Goal: Task Accomplishment & Management: Manage account settings

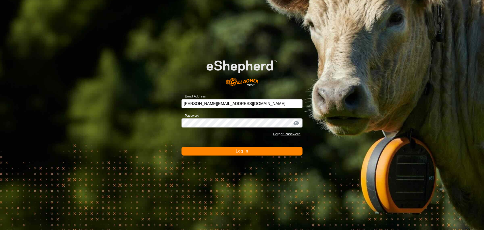
click at [241, 154] on button "Log In" at bounding box center [242, 151] width 121 height 9
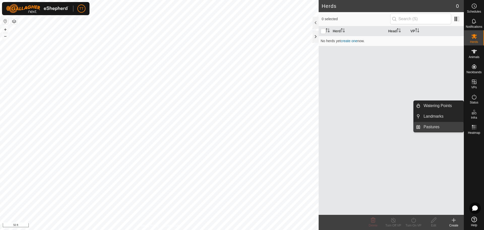
click at [434, 127] on link "Pastures" at bounding box center [442, 127] width 43 height 10
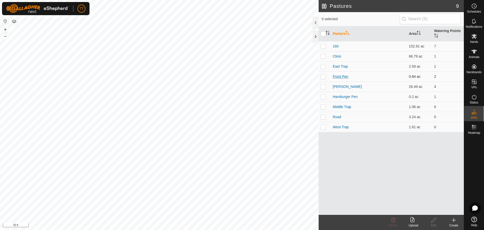
click at [346, 77] on link "Front Pen" at bounding box center [340, 76] width 15 height 4
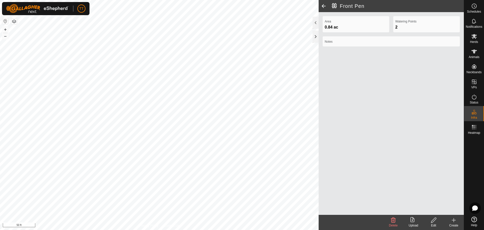
click at [437, 220] on edit-svg-icon at bounding box center [434, 220] width 20 height 6
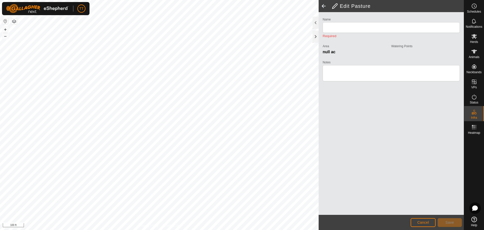
type input "Front Pen"
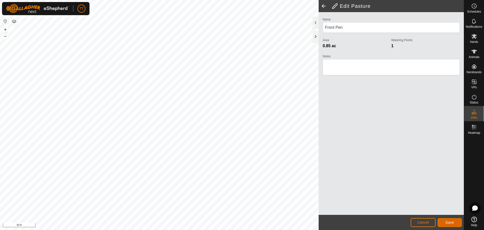
click at [445, 221] on button "Save" at bounding box center [450, 222] width 24 height 9
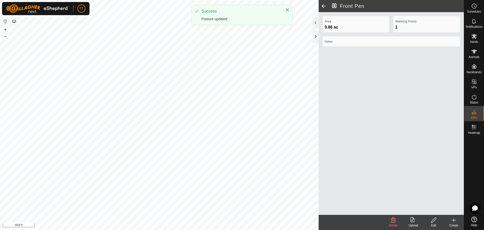
click at [322, 6] on span at bounding box center [324, 6] width 10 height 12
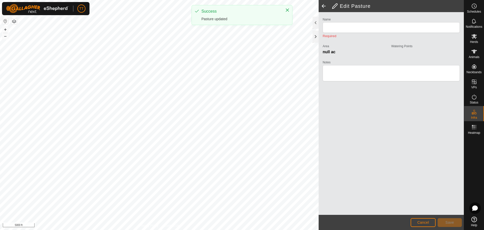
type input "Front Pen"
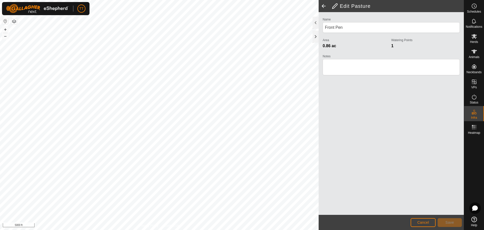
click at [324, 7] on span at bounding box center [324, 6] width 10 height 12
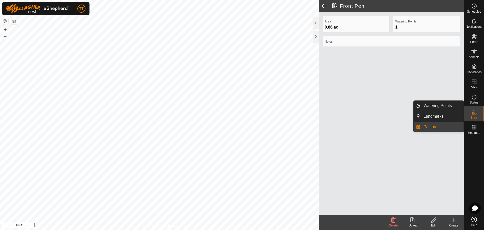
click at [440, 125] on link "Pastures" at bounding box center [442, 127] width 43 height 10
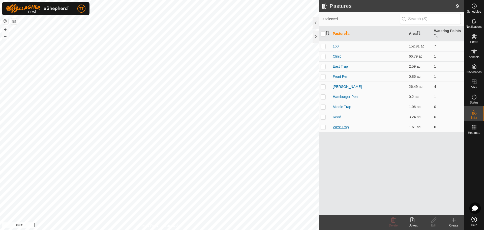
click at [340, 126] on link "West Trap" at bounding box center [341, 127] width 16 height 4
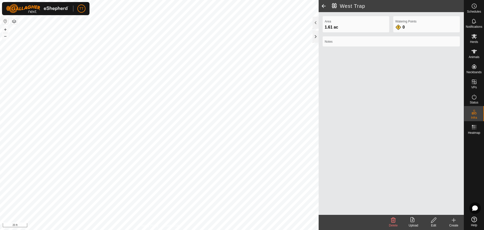
click at [437, 219] on icon at bounding box center [434, 220] width 6 height 6
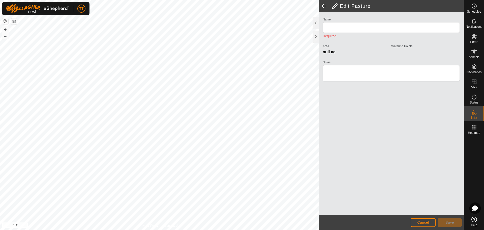
type input "West Trap"
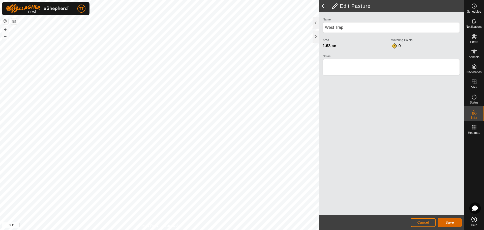
click at [454, 223] on span "Save" at bounding box center [450, 222] width 9 height 4
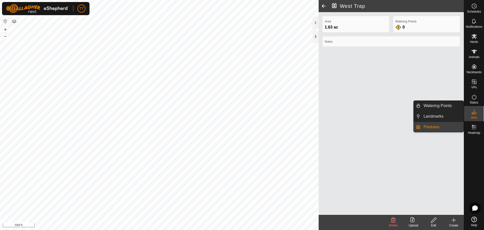
click at [438, 127] on link "Pastures" at bounding box center [442, 127] width 43 height 10
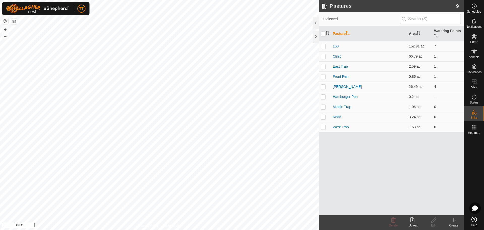
click at [342, 75] on link "Front Pen" at bounding box center [340, 76] width 15 height 4
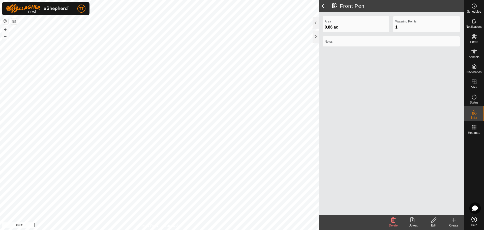
click at [431, 222] on icon at bounding box center [433, 219] width 5 height 5
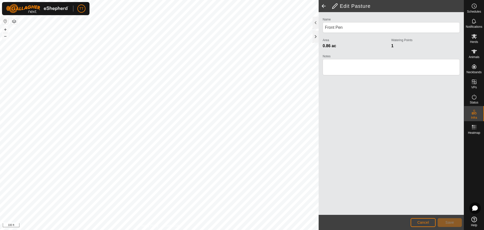
click at [297, 230] on html "TT Schedules Notifications Herds Animals Neckbands VPs Status Infra Heatmap Hel…" at bounding box center [242, 115] width 484 height 230
click at [445, 221] on button "Save" at bounding box center [450, 222] width 24 height 9
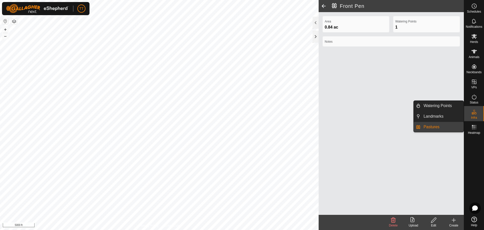
click at [440, 126] on link "Pastures" at bounding box center [442, 127] width 43 height 10
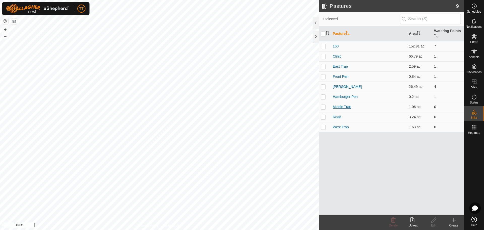
click at [338, 106] on link "Middle Trap" at bounding box center [342, 107] width 18 height 4
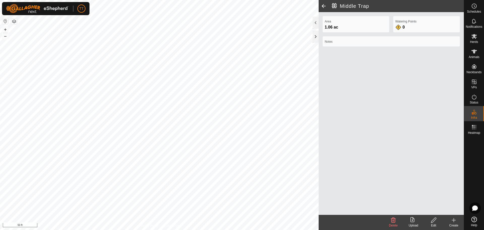
click at [435, 224] on div "Edit" at bounding box center [434, 225] width 20 height 5
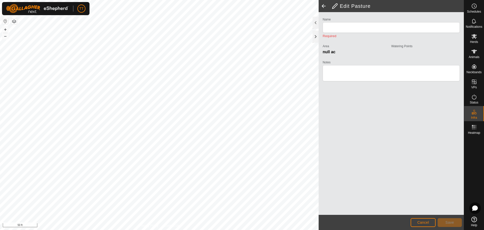
type input "Middle Trap"
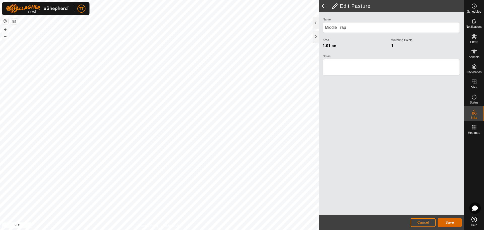
click at [454, 222] on span "Save" at bounding box center [450, 222] width 9 height 4
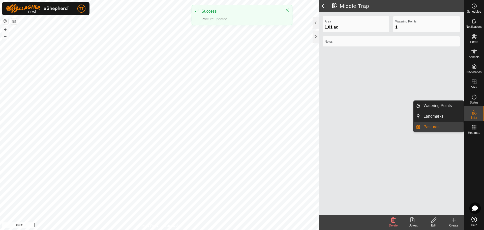
click at [436, 127] on link "Pastures" at bounding box center [442, 127] width 43 height 10
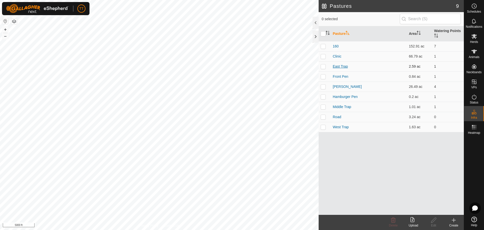
click at [340, 66] on link "East Trap" at bounding box center [340, 66] width 15 height 4
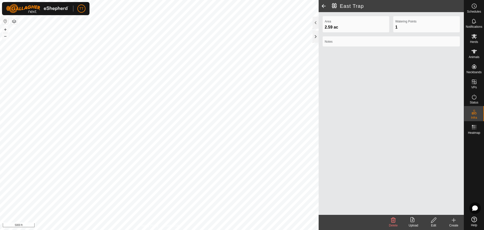
click at [434, 221] on icon at bounding box center [434, 220] width 6 height 6
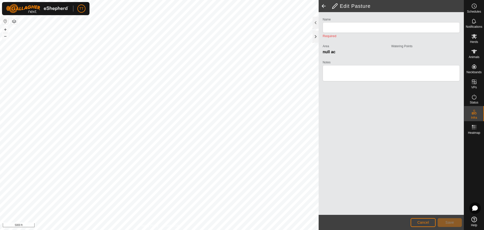
type input "East Trap"
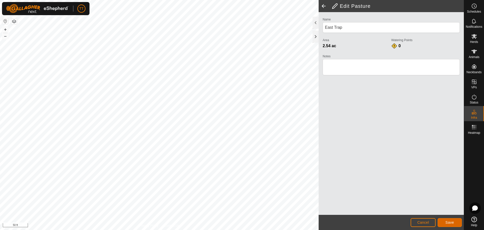
click at [450, 225] on button "Save" at bounding box center [450, 222] width 24 height 9
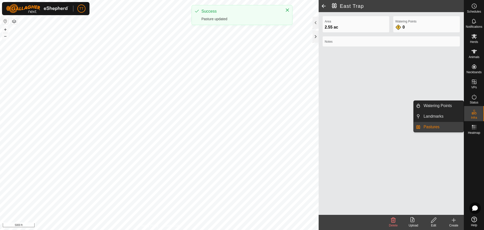
click at [436, 128] on link "Pastures" at bounding box center [442, 127] width 43 height 10
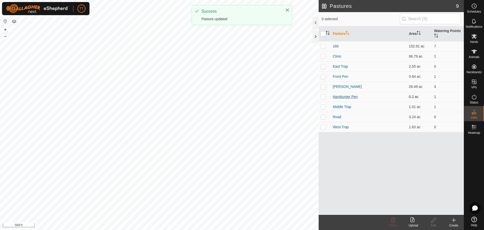
click at [347, 96] on link "Hamburger Pen" at bounding box center [345, 97] width 25 height 4
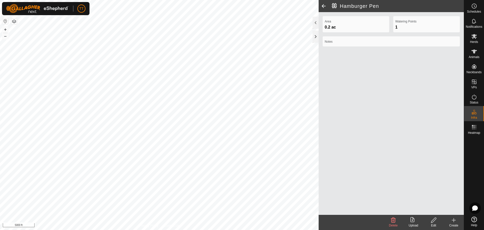
click at [434, 222] on icon at bounding box center [434, 220] width 6 height 6
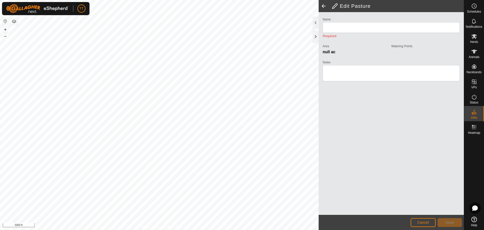
type input "Hamburger Pen"
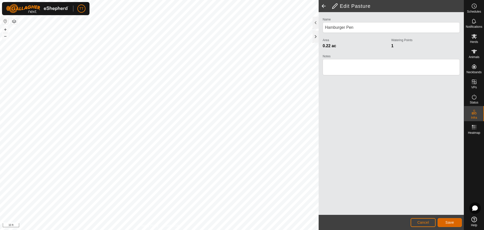
click at [444, 222] on button "Save" at bounding box center [450, 222] width 24 height 9
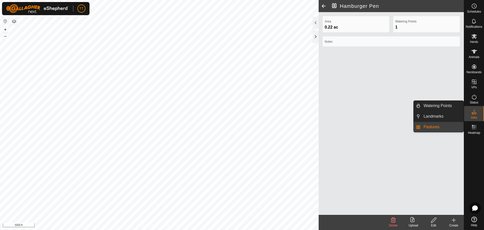
click at [436, 128] on link "Pastures" at bounding box center [442, 127] width 43 height 10
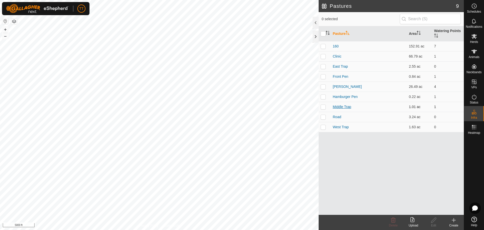
click at [346, 107] on link "Middle Trap" at bounding box center [342, 107] width 18 height 4
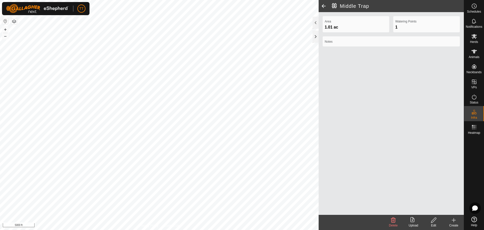
click at [432, 221] on icon at bounding box center [433, 219] width 5 height 5
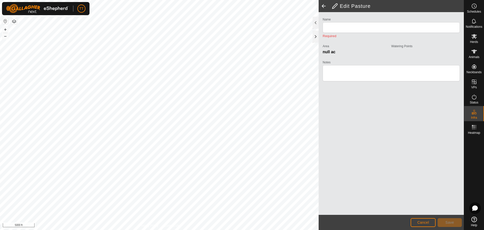
type input "Middle Trap"
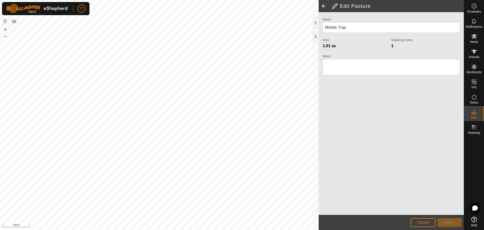
click at [222, 230] on html "TT Schedules Notifications Herds Animals Neckbands VPs Status Infra Heatmap Hel…" at bounding box center [242, 115] width 484 height 230
click at [453, 222] on span "Save" at bounding box center [450, 222] width 9 height 4
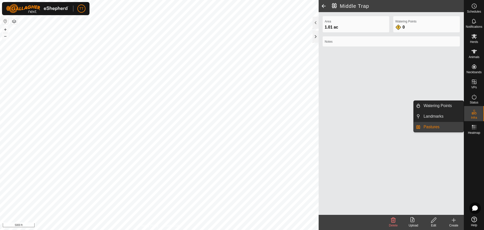
drag, startPoint x: 465, startPoint y: 110, endPoint x: 473, endPoint y: 114, distance: 8.5
click at [473, 113] on icon at bounding box center [474, 112] width 6 height 6
click at [433, 127] on link "Pastures" at bounding box center [442, 127] width 43 height 10
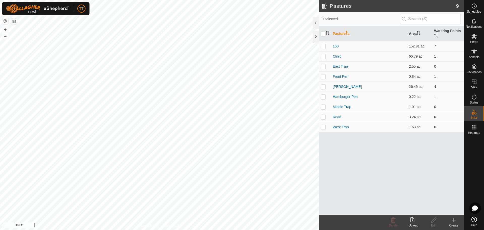
click at [339, 56] on link "Clinic" at bounding box center [337, 56] width 9 height 4
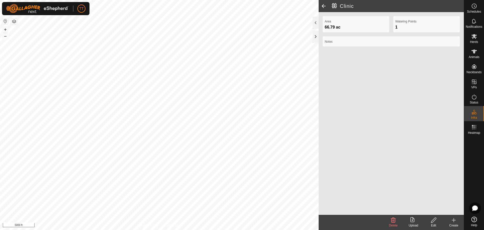
click at [435, 222] on icon at bounding box center [434, 220] width 6 height 6
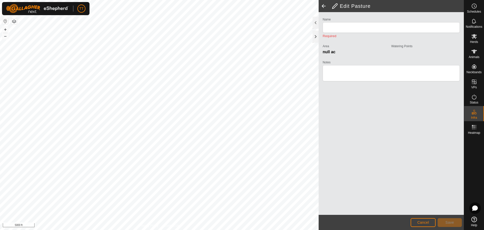
type input "Clinic"
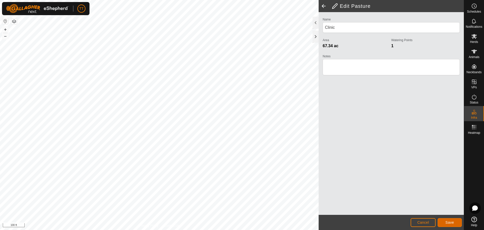
click at [454, 223] on button "Save" at bounding box center [450, 222] width 24 height 9
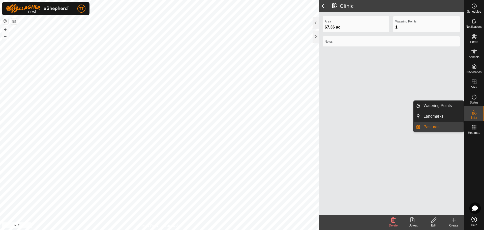
click at [428, 125] on link "Pastures" at bounding box center [442, 127] width 43 height 10
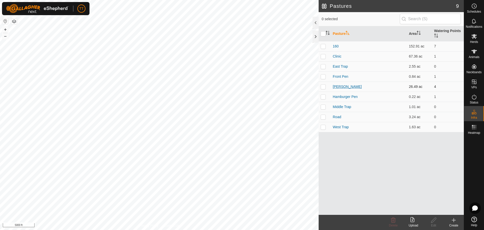
click at [337, 86] on link "[PERSON_NAME]" at bounding box center [347, 86] width 29 height 4
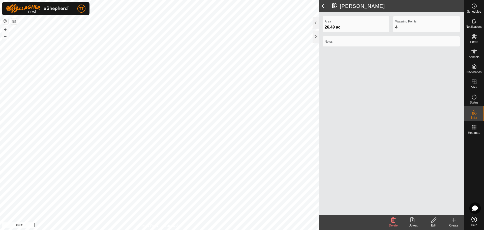
click at [434, 224] on div "Edit" at bounding box center [434, 225] width 20 height 5
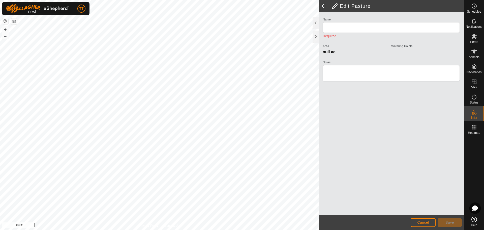
type input "[PERSON_NAME]"
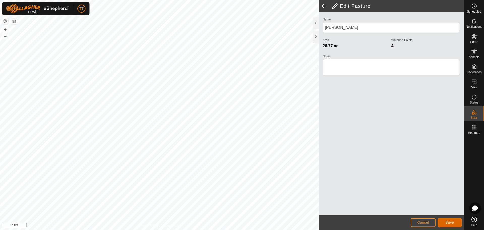
click at [457, 222] on button "Save" at bounding box center [450, 222] width 24 height 9
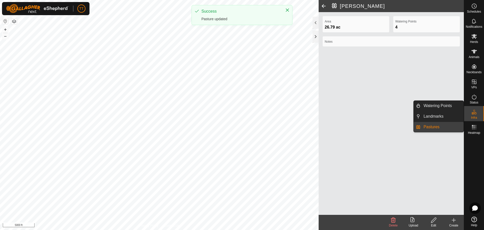
click at [432, 129] on span "Pastures" at bounding box center [432, 127] width 16 height 6
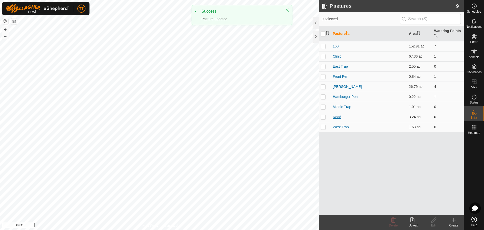
click at [340, 116] on link "Road" at bounding box center [337, 117] width 8 height 4
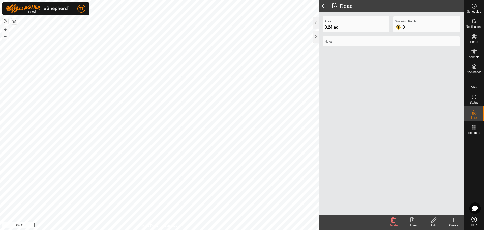
click at [434, 223] on icon at bounding box center [434, 220] width 6 height 6
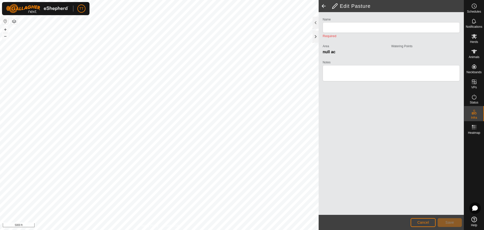
type input "Road"
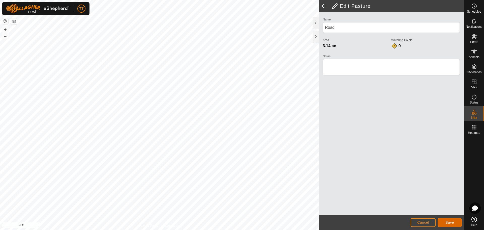
click at [446, 220] on span "Save" at bounding box center [450, 222] width 9 height 4
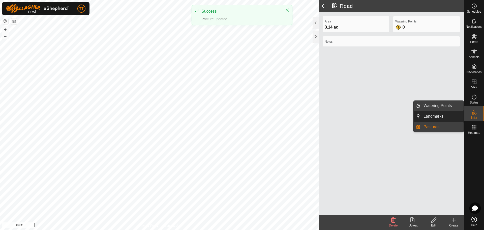
click at [433, 109] on link "Watering Points" at bounding box center [442, 106] width 43 height 10
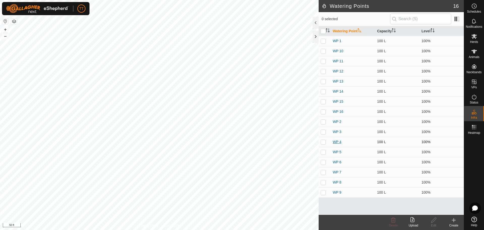
click at [336, 143] on link "WP 4" at bounding box center [337, 142] width 9 height 4
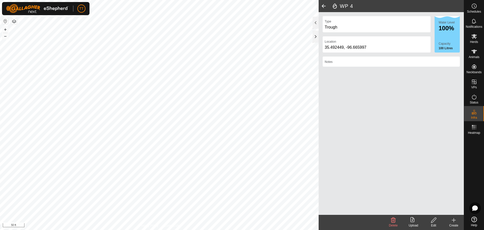
click at [436, 220] on icon at bounding box center [434, 220] width 6 height 6
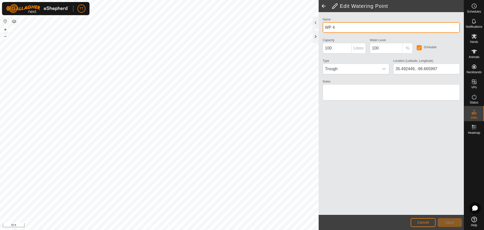
drag, startPoint x: 436, startPoint y: 220, endPoint x: 332, endPoint y: 26, distance: 219.6
click at [332, 26] on input "WP 4" at bounding box center [391, 27] width 137 height 11
type input "WP East Trap"
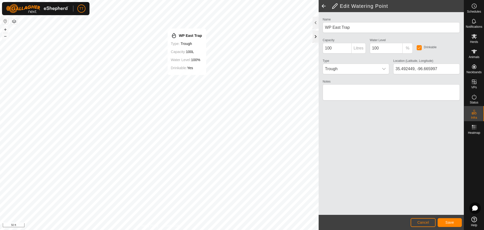
type input "35.492484, -96.666026"
click at [340, 49] on input "100" at bounding box center [337, 48] width 29 height 11
click at [361, 48] on p-inputgroup-addon "Litres" at bounding box center [359, 48] width 14 height 11
click at [449, 223] on span "Save" at bounding box center [450, 222] width 9 height 4
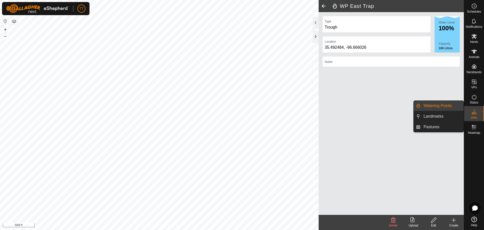
click at [438, 107] on link "Watering Points" at bounding box center [442, 106] width 43 height 10
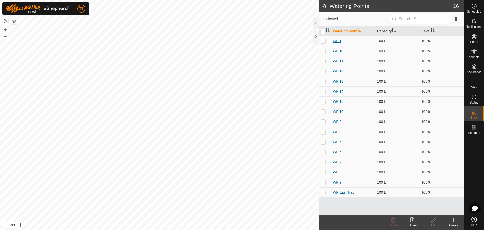
click at [338, 40] on link "WP 1" at bounding box center [337, 41] width 9 height 4
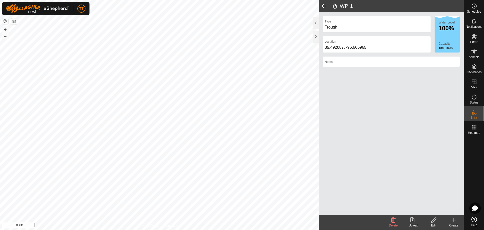
click at [435, 222] on icon at bounding box center [434, 220] width 6 height 6
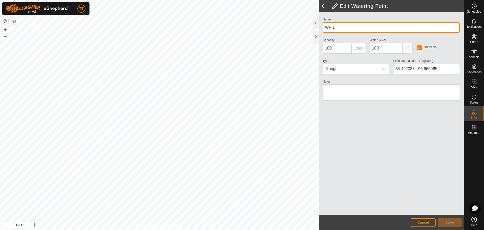
click at [362, 29] on input "WP 1" at bounding box center [391, 27] width 137 height 11
type input "WP Front Pen"
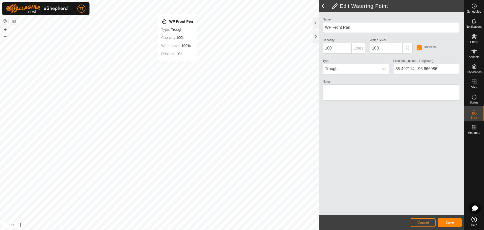
type input "35.492122, -96.666986"
click at [449, 221] on span "Save" at bounding box center [450, 222] width 9 height 4
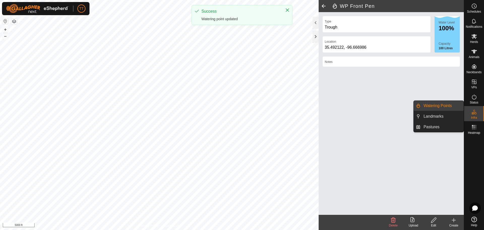
click at [435, 105] on link "Watering Points" at bounding box center [442, 106] width 43 height 10
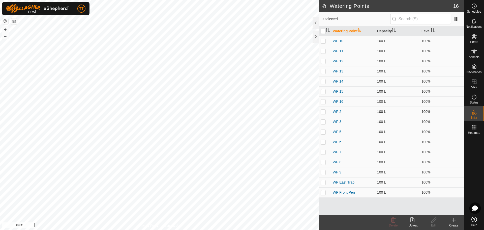
click at [339, 111] on link "WP 2" at bounding box center [337, 111] width 9 height 4
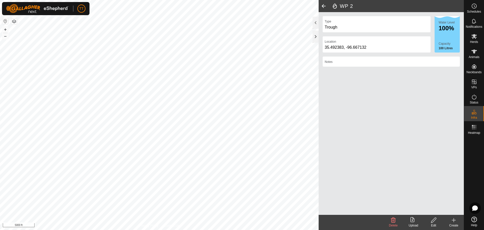
click at [433, 223] on icon at bounding box center [434, 220] width 6 height 6
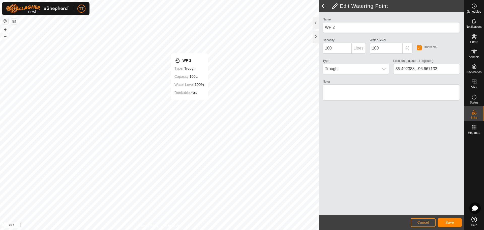
type input "35.492422, -96.667099"
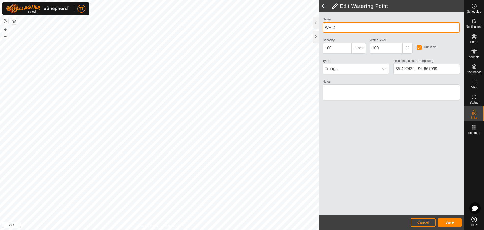
click at [336, 29] on input "WP 2" at bounding box center [391, 27] width 137 height 11
type input "WP Middle Pen"
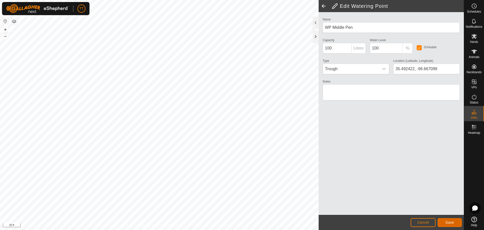
click at [456, 220] on button "Save" at bounding box center [450, 222] width 24 height 9
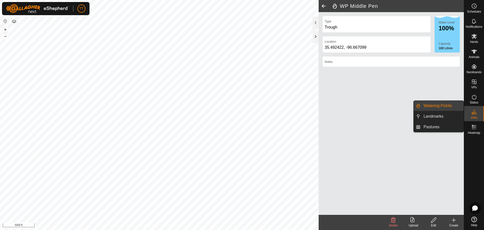
click at [437, 107] on link "Watering Points" at bounding box center [442, 106] width 43 height 10
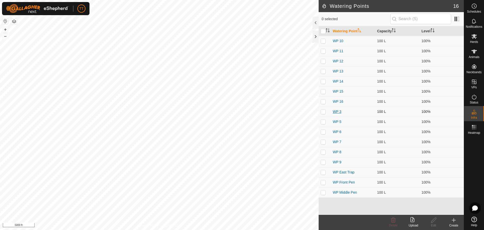
click at [337, 111] on link "WP 3" at bounding box center [337, 111] width 9 height 4
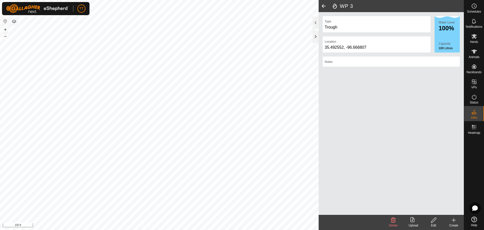
click at [435, 225] on div "Edit" at bounding box center [434, 225] width 20 height 5
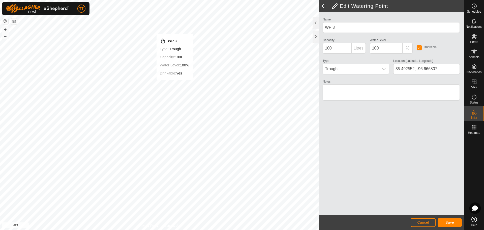
type input "35.492579, -96.666809"
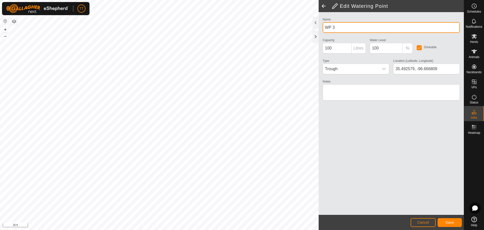
click at [338, 26] on input "WP 3" at bounding box center [391, 27] width 137 height 11
type input "WP Hamburger Pen"
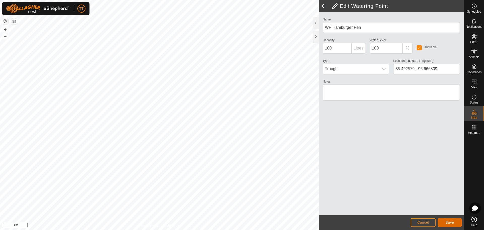
click at [452, 222] on span "Save" at bounding box center [450, 222] width 9 height 4
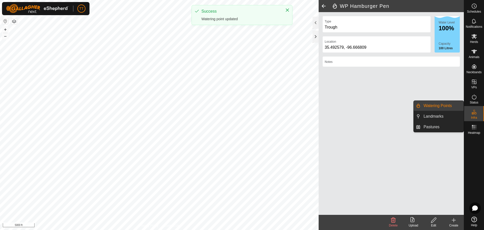
click at [442, 108] on link "Watering Points" at bounding box center [442, 106] width 43 height 10
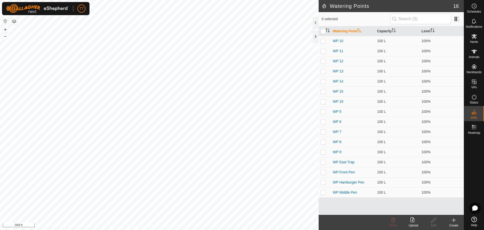
click at [452, 221] on icon at bounding box center [454, 220] width 6 height 6
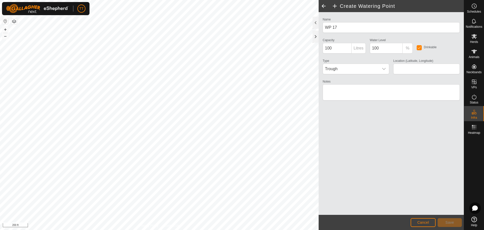
type input "35.492591, -96.662384"
click at [364, 67] on span "Trough" at bounding box center [351, 69] width 56 height 10
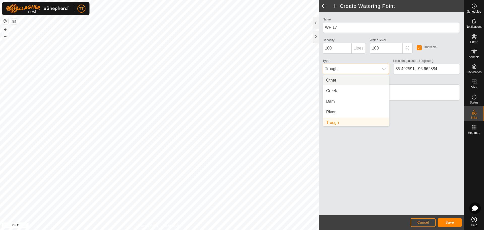
scroll to position [2, 0]
click at [337, 97] on li "Dam" at bounding box center [356, 99] width 66 height 10
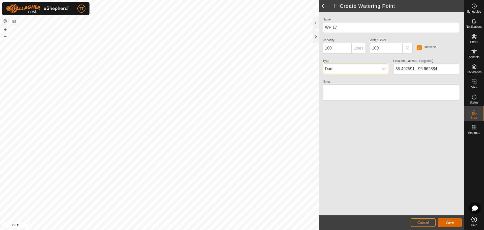
click at [447, 222] on span "Save" at bounding box center [450, 222] width 9 height 4
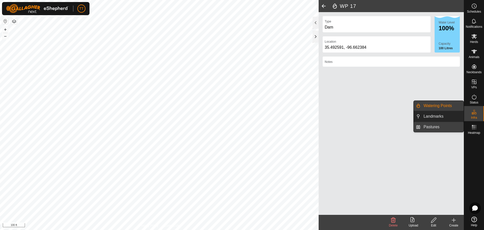
click at [442, 124] on link "Pastures" at bounding box center [442, 127] width 43 height 10
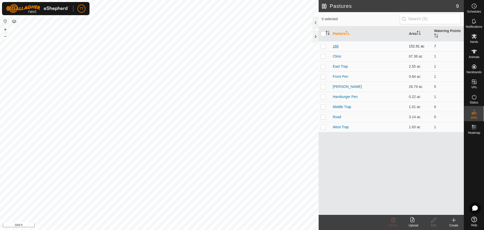
click at [337, 45] on link "160" at bounding box center [336, 46] width 6 height 4
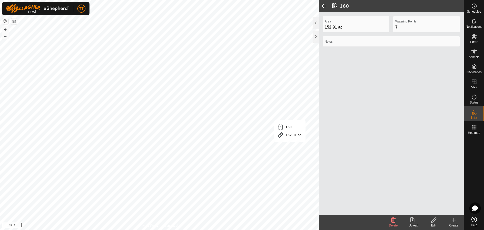
click at [434, 223] on div "Edit" at bounding box center [434, 225] width 20 height 5
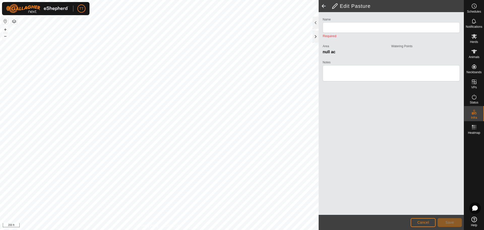
type input "160"
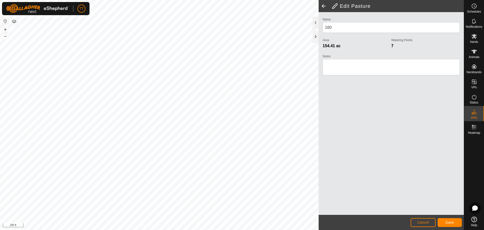
click at [75, 6] on div "TT Schedules Notifications Herds Animals Neckbands VPs Status Infra Heatmap Hel…" at bounding box center [242, 115] width 484 height 230
click at [441, 219] on button "Save" at bounding box center [450, 222] width 24 height 9
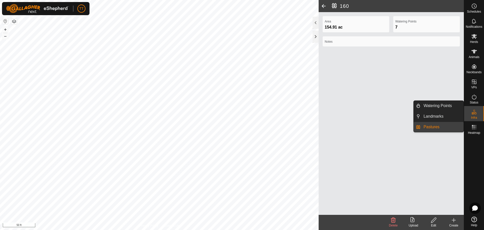
click at [434, 128] on link "Pastures" at bounding box center [442, 127] width 43 height 10
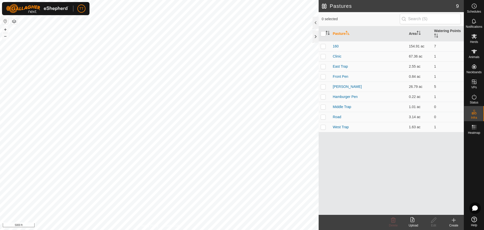
click at [453, 222] on icon at bounding box center [454, 220] width 6 height 6
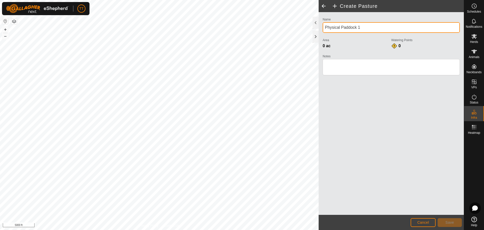
drag, startPoint x: 369, startPoint y: 28, endPoint x: 322, endPoint y: 25, distance: 47.0
click at [322, 25] on div "Name Physical Paddock 1 Area 0 ac Watering Points 0 Notes" at bounding box center [391, 48] width 141 height 65
type input "Middle Pen"
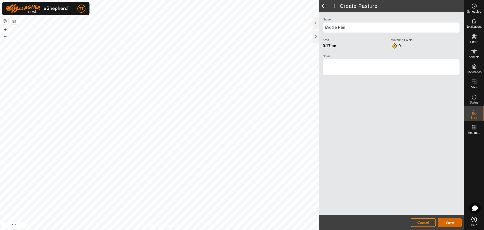
click at [444, 220] on button "Save" at bounding box center [450, 222] width 24 height 9
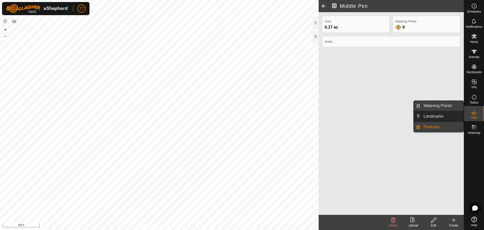
click at [443, 106] on link "Watering Points" at bounding box center [442, 106] width 43 height 10
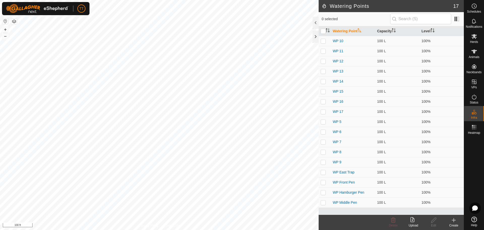
click at [456, 224] on div "Create" at bounding box center [454, 225] width 20 height 5
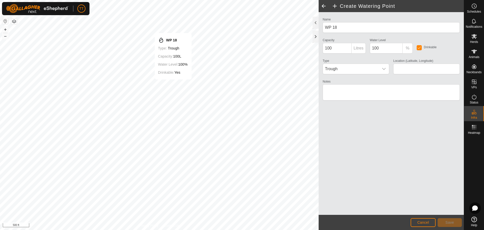
type input "35.561902, -96.664395"
click at [341, 71] on span "Trough" at bounding box center [351, 69] width 56 height 10
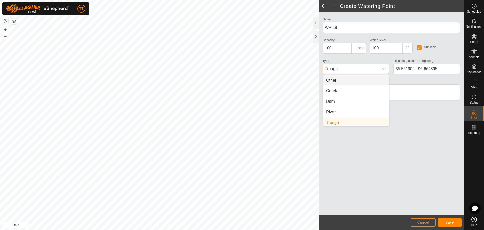
scroll to position [2, 0]
click at [338, 97] on li "Dam" at bounding box center [356, 99] width 66 height 10
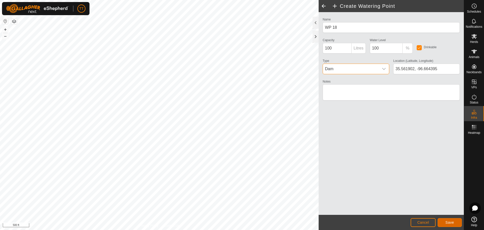
click at [454, 221] on button "Save" at bounding box center [450, 222] width 24 height 9
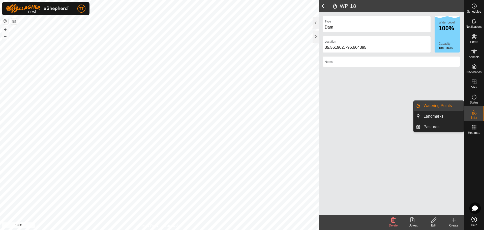
click at [437, 105] on link "Watering Points" at bounding box center [442, 106] width 43 height 10
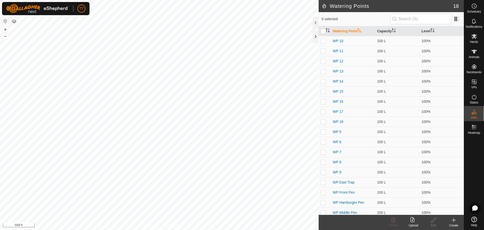
click at [457, 221] on icon at bounding box center [454, 220] width 6 height 6
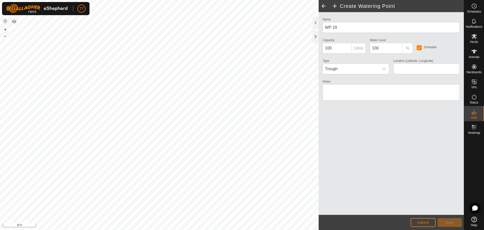
type input "35.563592, -96.669242"
click at [454, 225] on button "Save" at bounding box center [450, 222] width 24 height 9
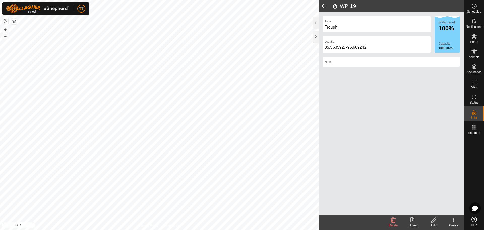
click at [323, 165] on div "Privacy Policy Contact Us WP 19 Type: trough Capacity: 100L Water Level: 100% D…" at bounding box center [232, 115] width 464 height 230
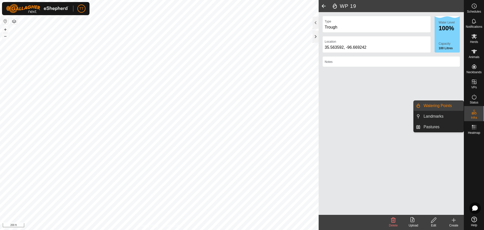
click at [437, 105] on link "Watering Points" at bounding box center [442, 106] width 43 height 10
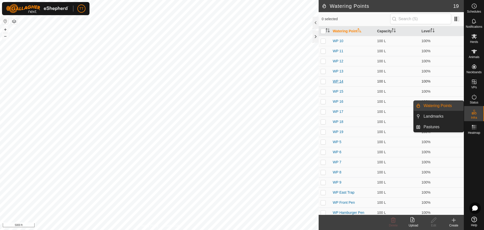
drag, startPoint x: 437, startPoint y: 105, endPoint x: 340, endPoint y: 81, distance: 99.6
click at [340, 81] on link "WP 14" at bounding box center [338, 81] width 11 height 4
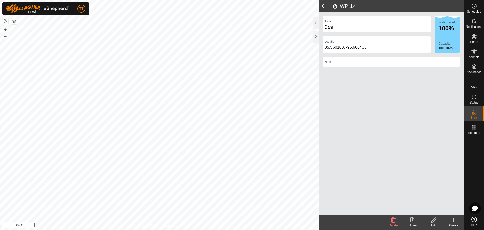
click at [437, 222] on icon at bounding box center [434, 220] width 6 height 6
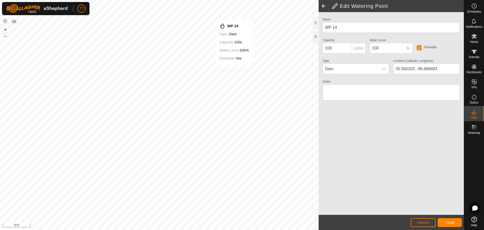
type input "35.559999, -96.668377"
click at [458, 223] on button "Save" at bounding box center [450, 222] width 24 height 9
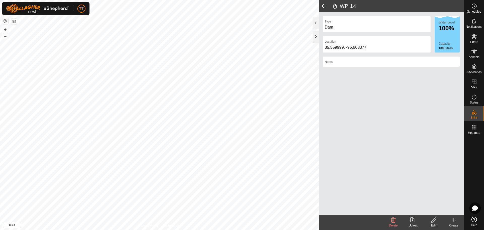
click at [317, 37] on div at bounding box center [316, 37] width 6 height 12
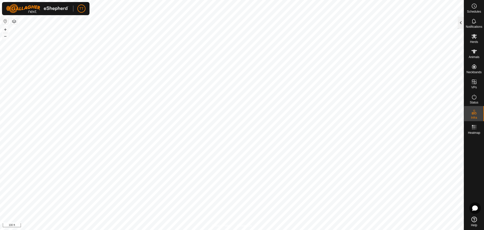
click at [461, 23] on div at bounding box center [461, 23] width 6 height 12
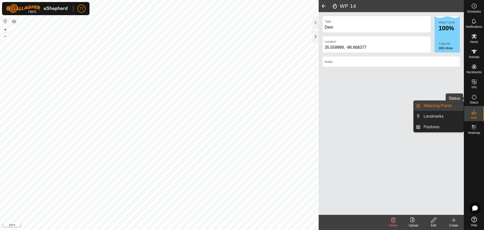
click at [474, 99] on icon at bounding box center [474, 97] width 6 height 6
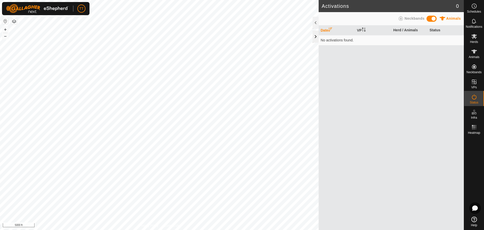
click at [315, 41] on div at bounding box center [316, 37] width 6 height 12
